Goal: Task Accomplishment & Management: Manage account settings

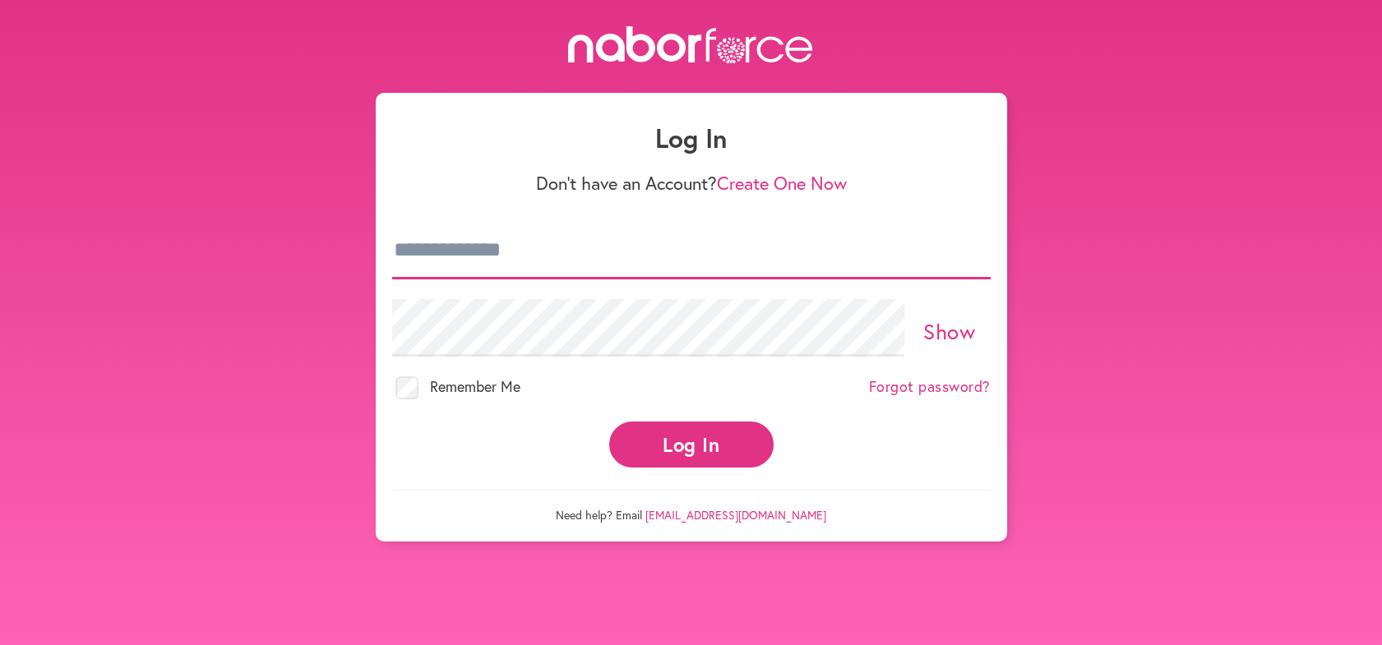
click at [585, 266] on input "email" at bounding box center [691, 251] width 598 height 58
type input "**********"
click at [681, 453] on button "Log In" at bounding box center [691, 444] width 164 height 45
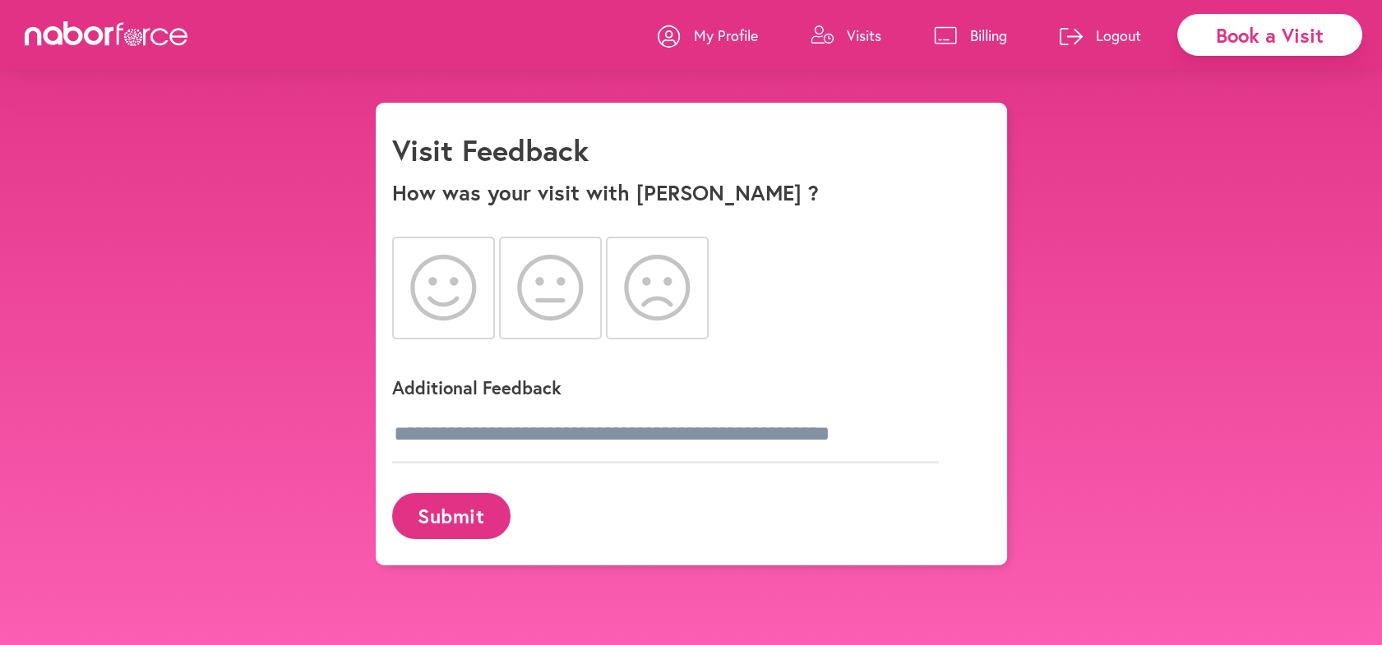
click at [423, 285] on icon at bounding box center [443, 288] width 67 height 66
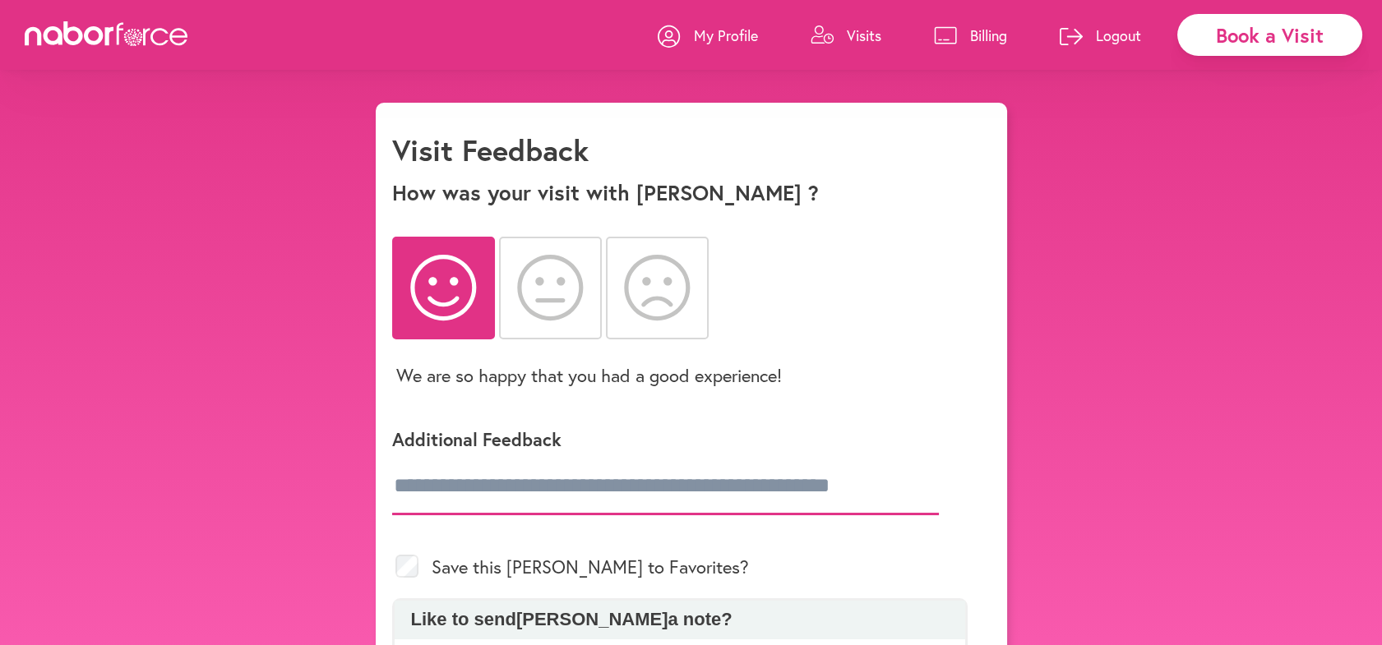
click at [472, 495] on input "text" at bounding box center [665, 487] width 547 height 58
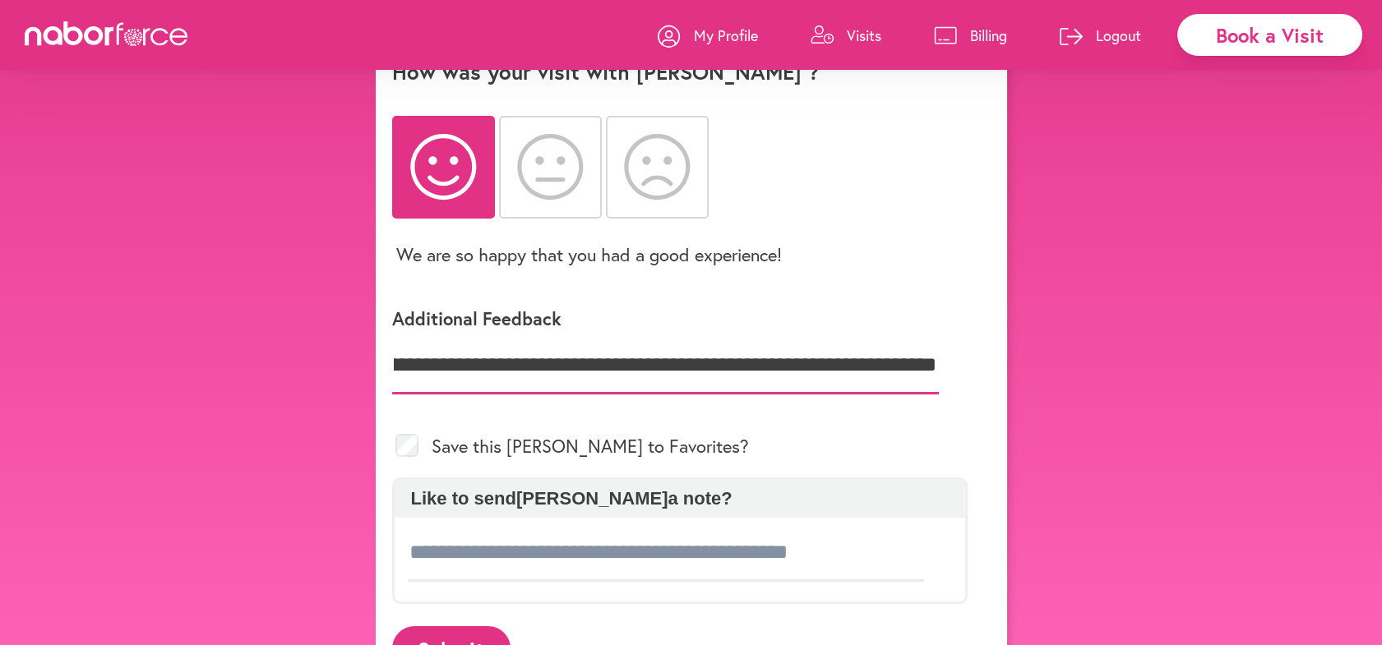
scroll to position [188, 0]
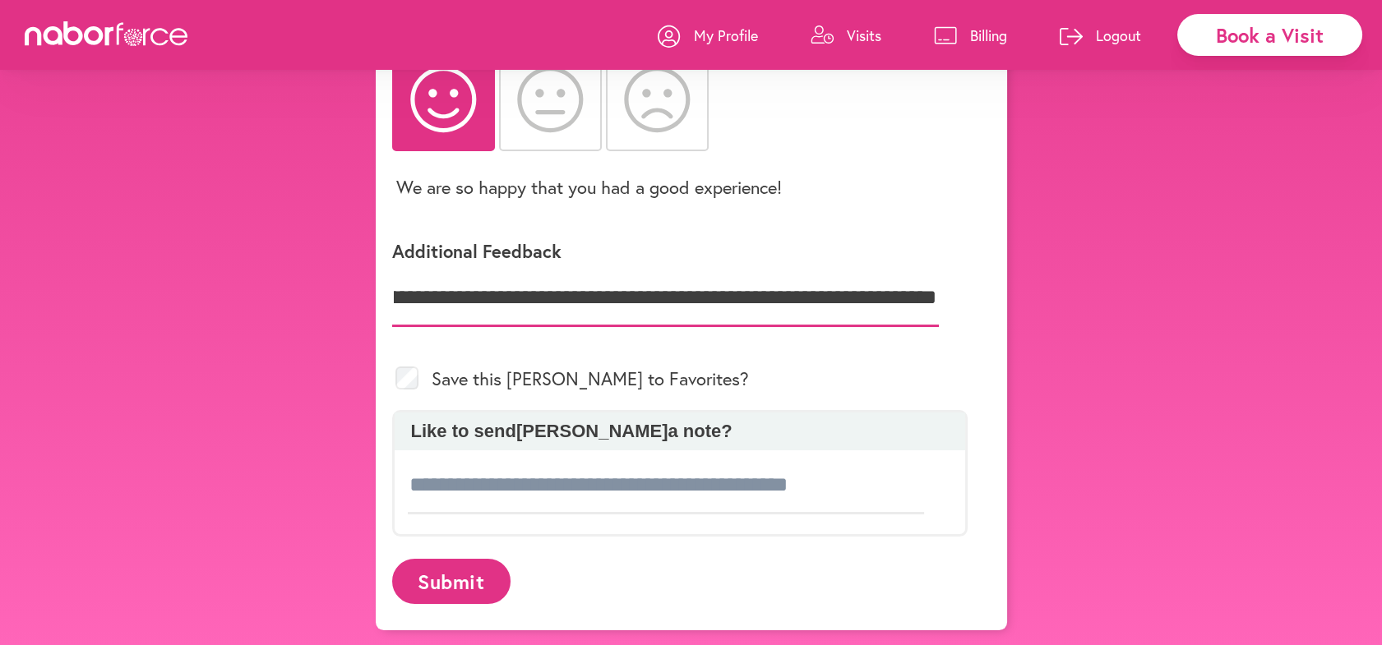
type input "**********"
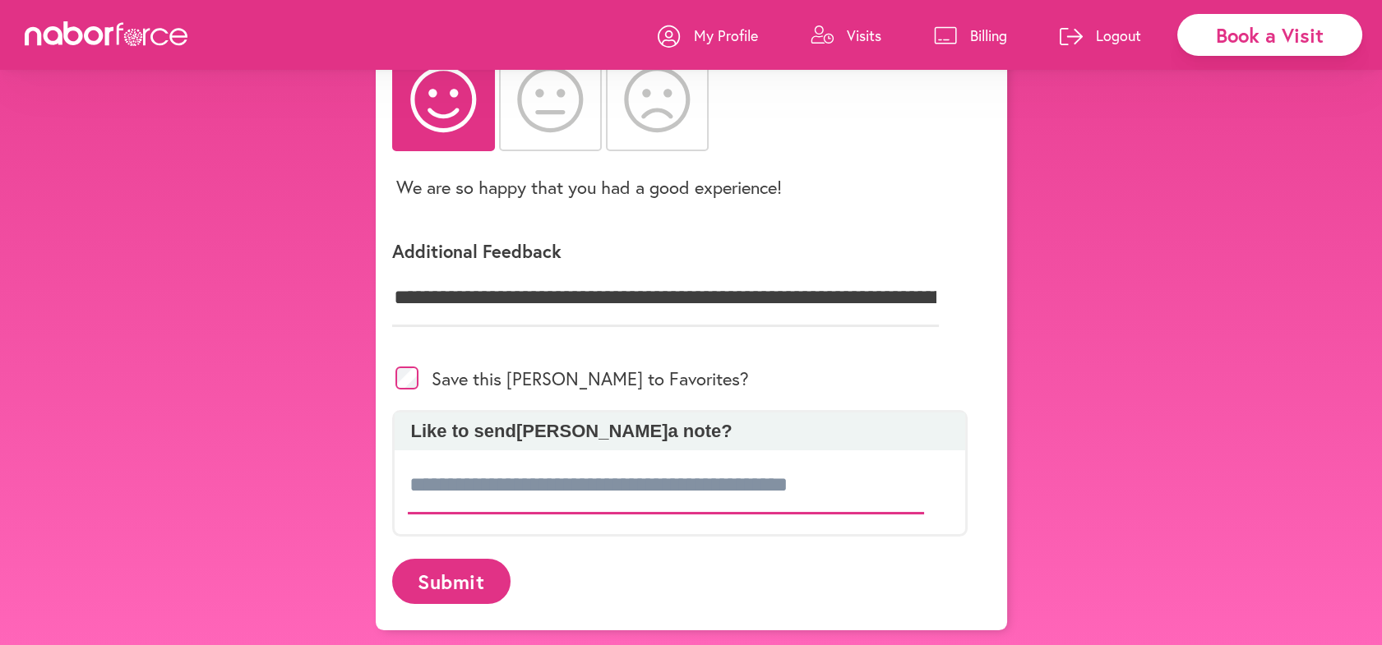
click at [485, 499] on input at bounding box center [666, 486] width 517 height 58
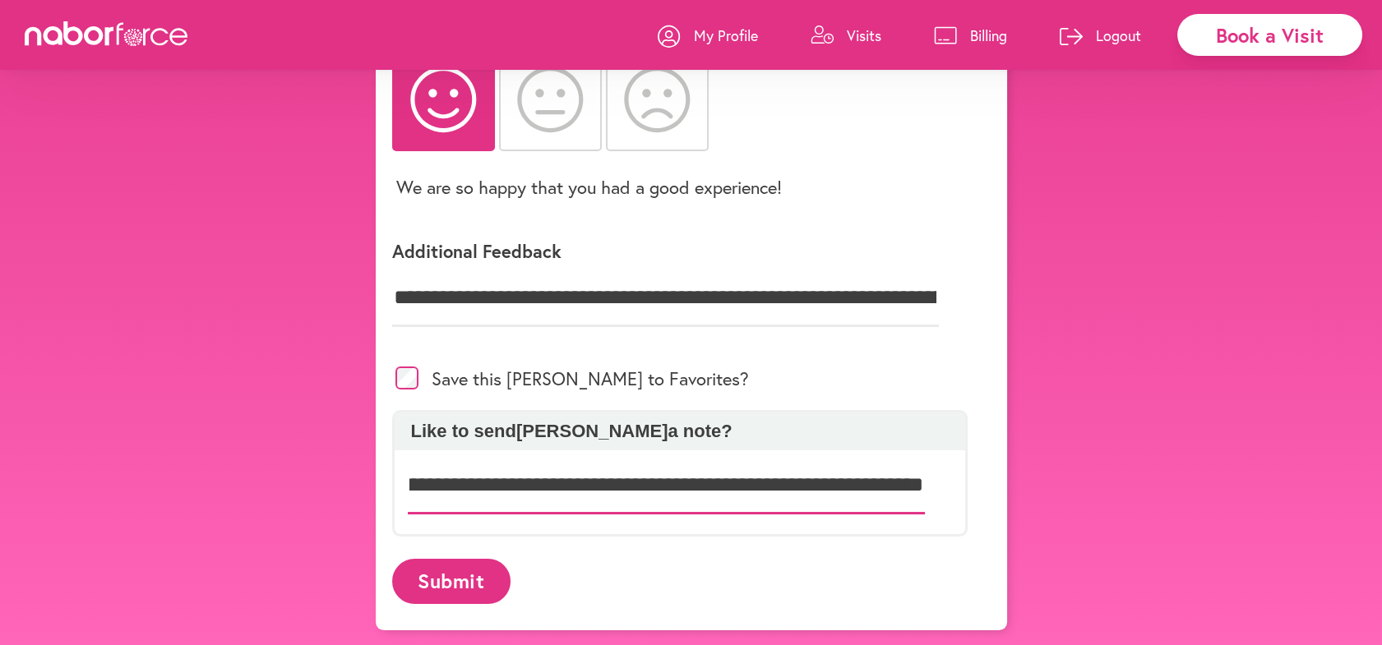
scroll to position [0, 757]
type input "**********"
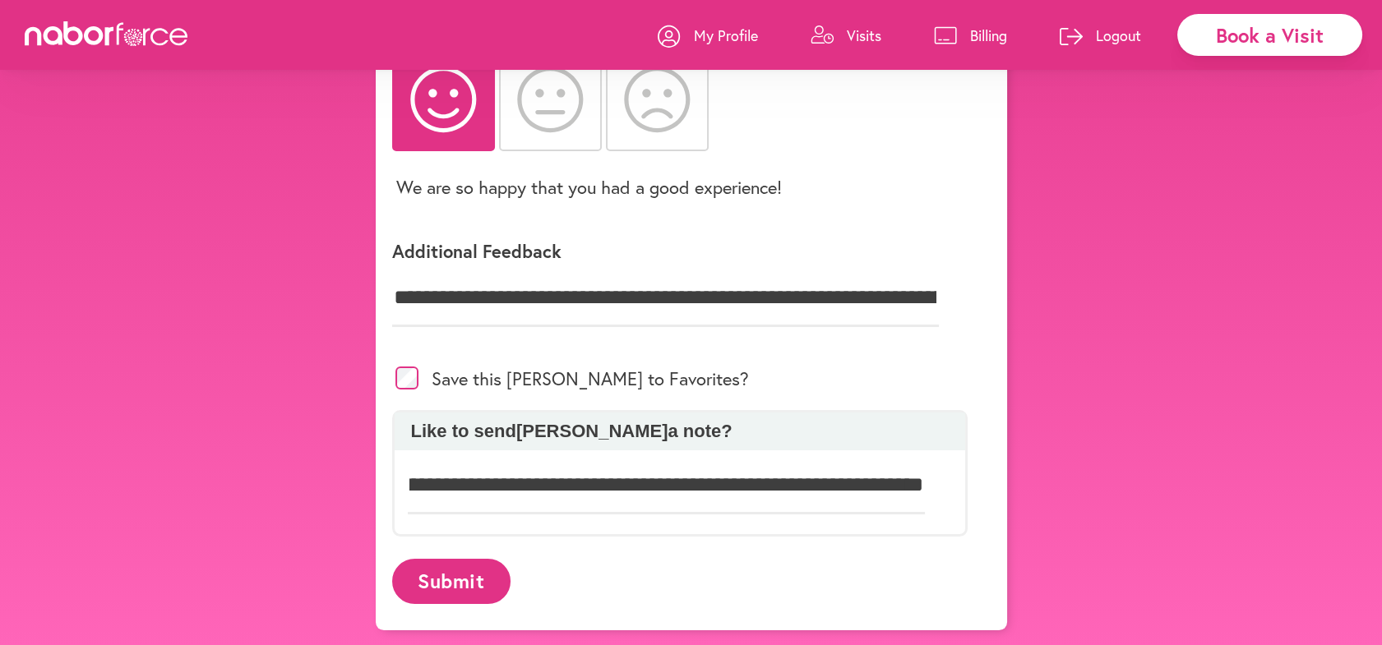
scroll to position [0, 0]
click at [441, 574] on button "Submit" at bounding box center [451, 581] width 118 height 45
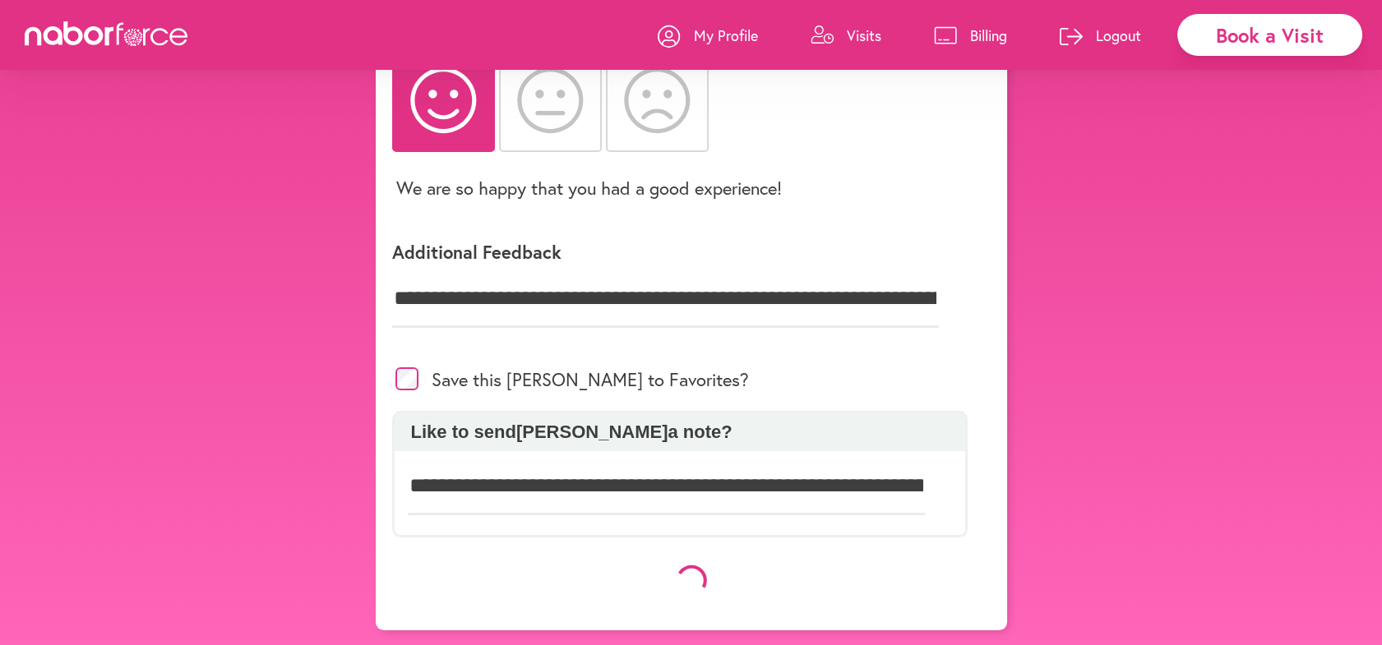
scroll to position [188, 0]
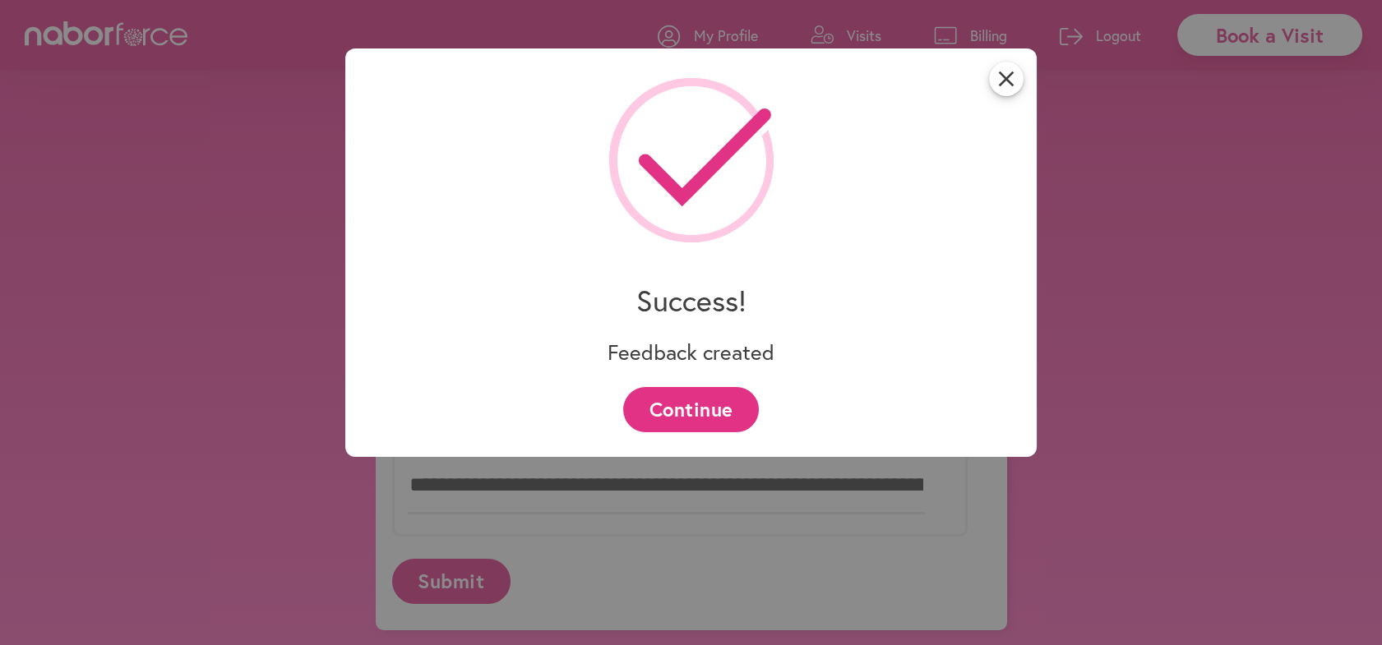
click at [746, 400] on button "Continue" at bounding box center [691, 409] width 136 height 45
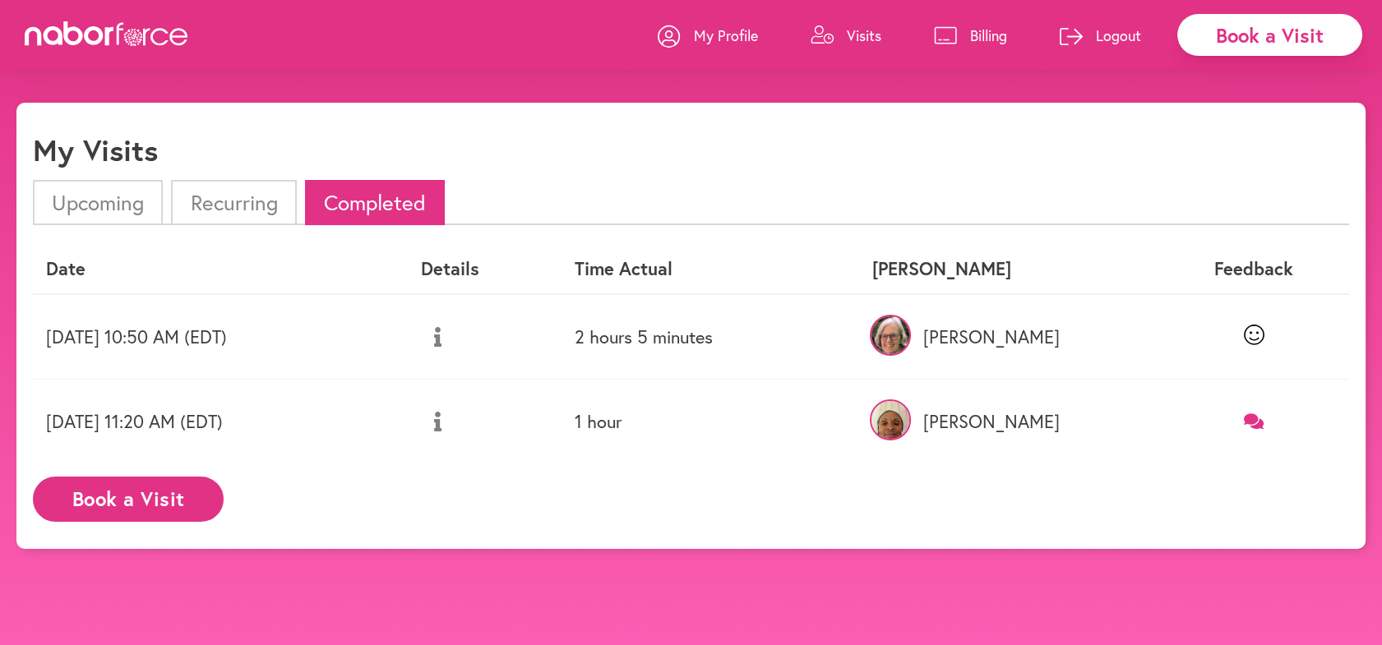
click at [1107, 32] on p "Logout" at bounding box center [1118, 35] width 45 height 20
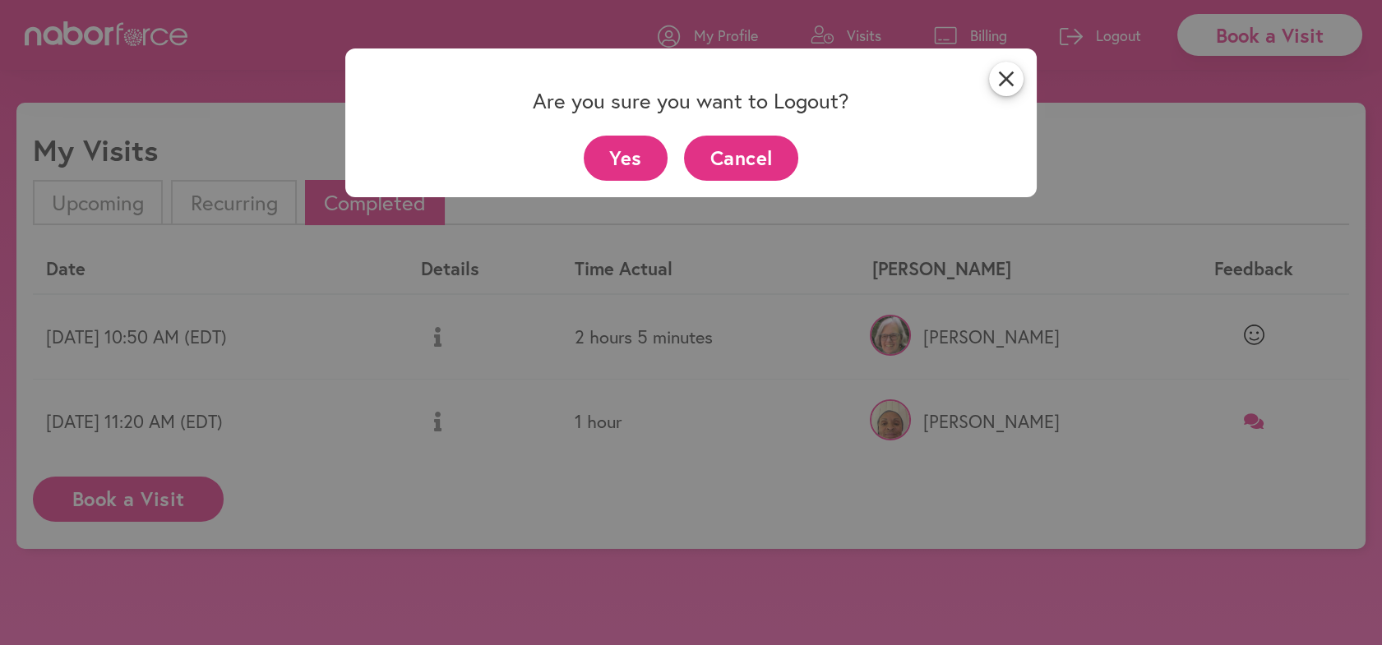
click at [645, 157] on button "Yes" at bounding box center [626, 158] width 85 height 45
